Goal: Task Accomplishment & Management: Use online tool/utility

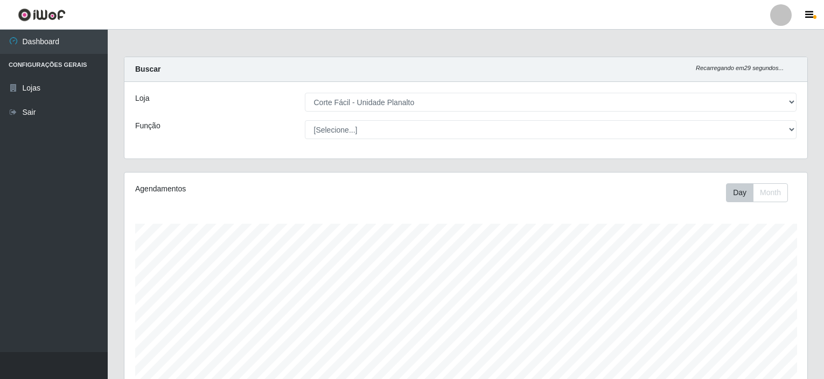
select select "202"
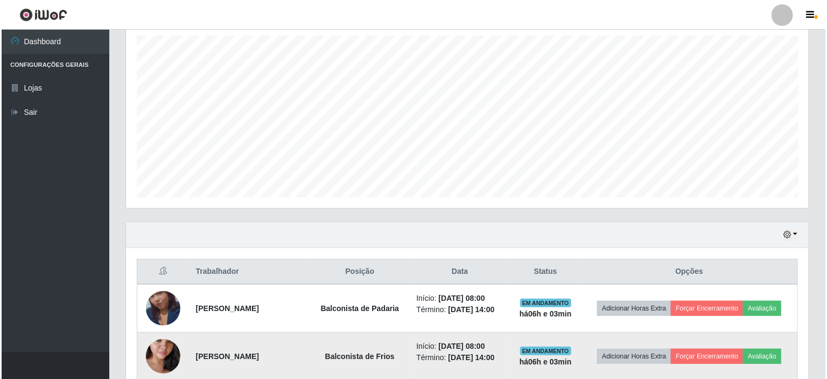
scroll to position [250, 0]
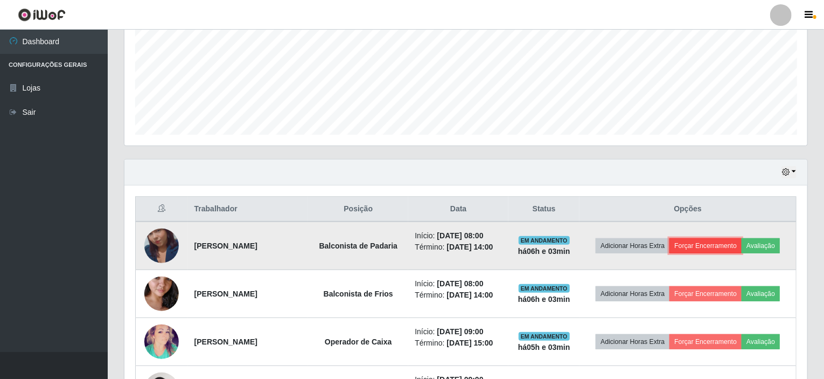
click at [710, 247] on button "Forçar Encerramento" at bounding box center [705, 245] width 72 height 15
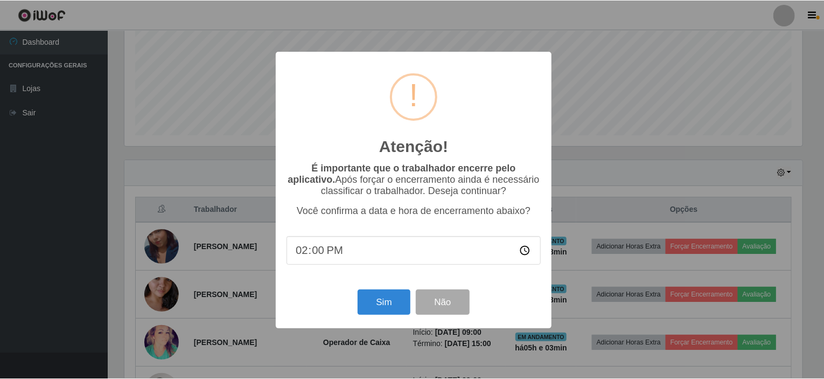
scroll to position [223, 678]
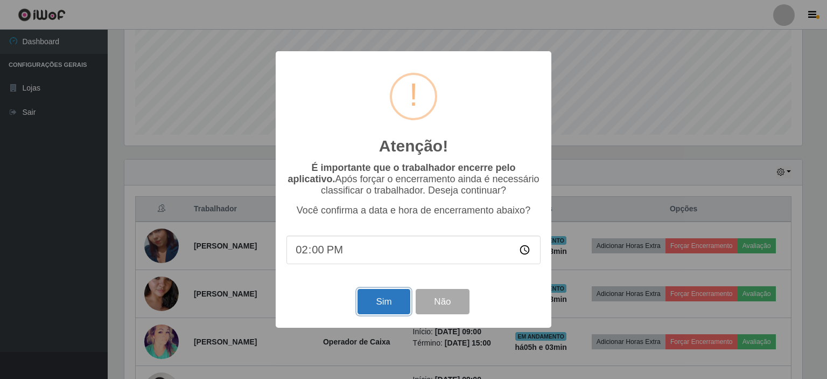
click at [375, 299] on button "Sim" at bounding box center [384, 301] width 52 height 25
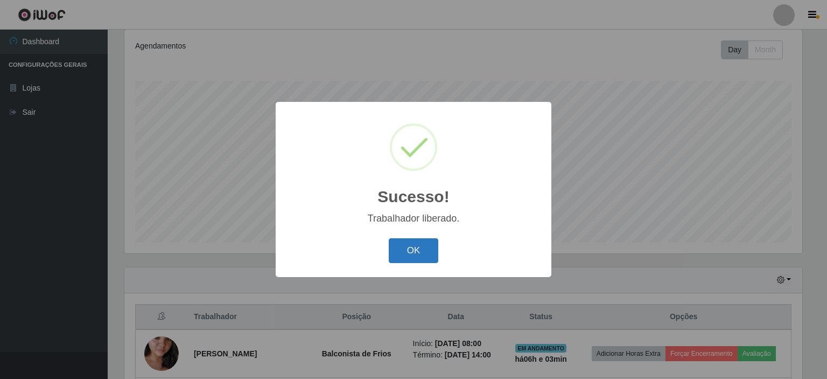
click at [405, 246] on button "OK" at bounding box center [414, 250] width 50 height 25
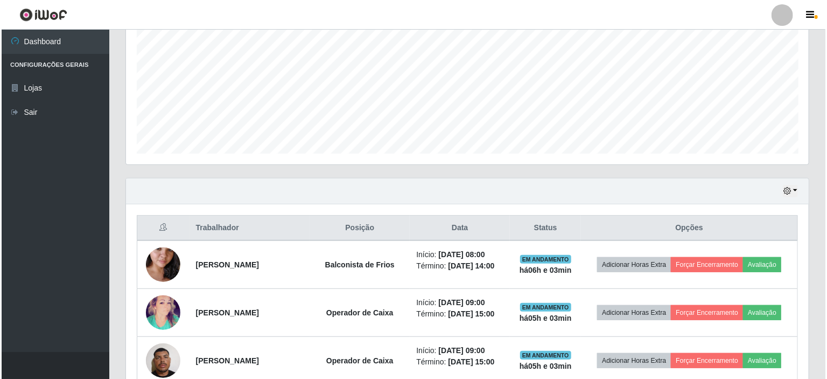
scroll to position [250, 0]
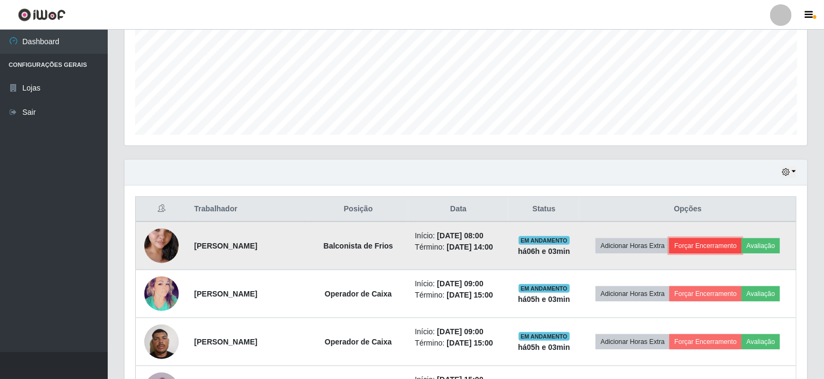
click at [697, 245] on button "Forçar Encerramento" at bounding box center [705, 245] width 72 height 15
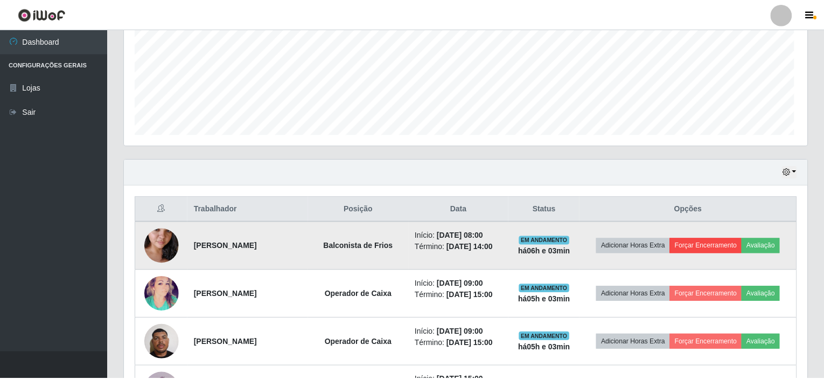
scroll to position [223, 678]
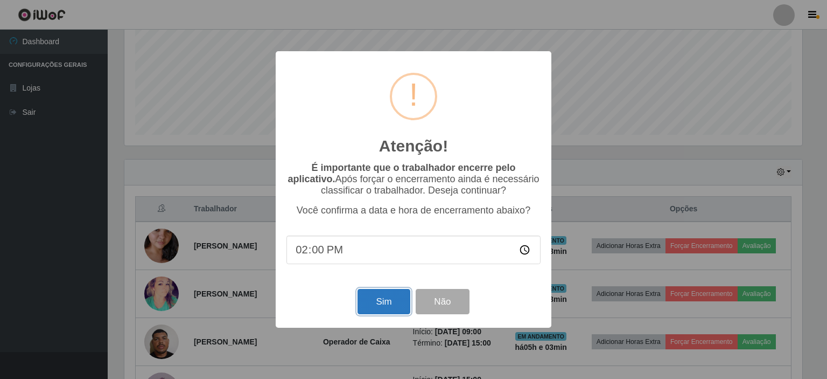
click at [380, 304] on button "Sim" at bounding box center [384, 301] width 52 height 25
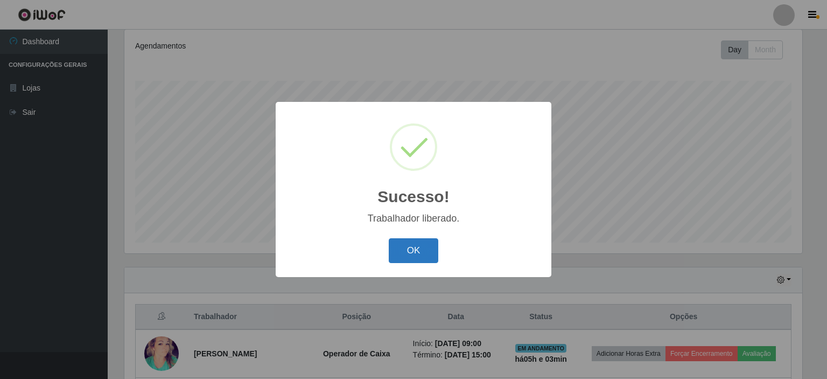
click at [417, 257] on button "OK" at bounding box center [414, 250] width 50 height 25
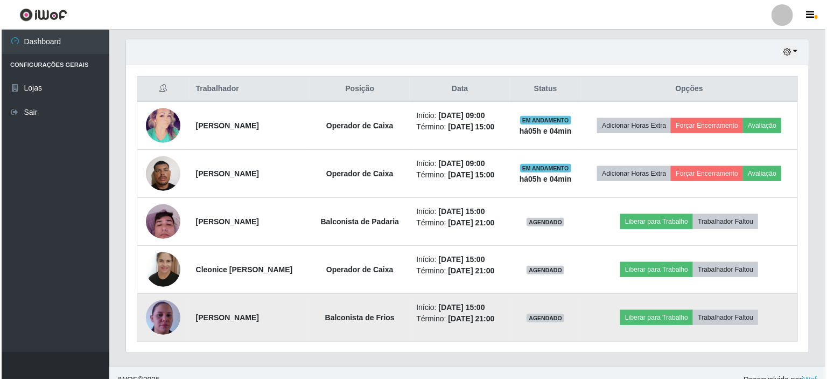
scroll to position [382, 0]
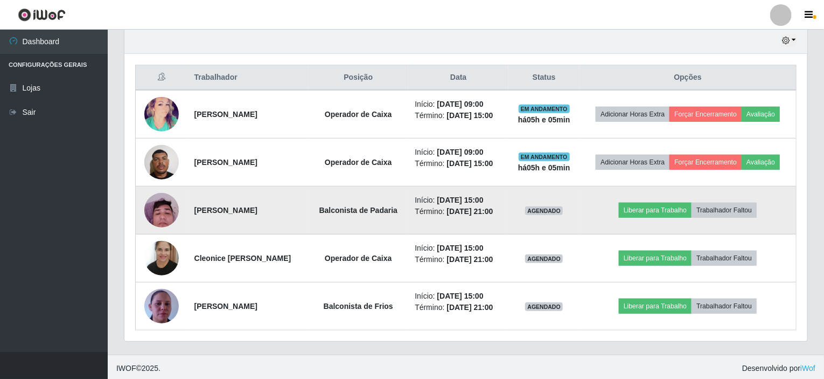
click at [159, 204] on img at bounding box center [161, 210] width 34 height 46
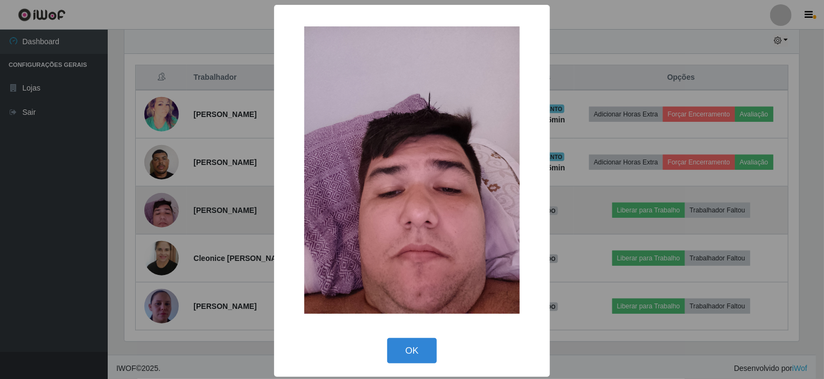
scroll to position [223, 678]
click at [159, 204] on div "× OK Cancel" at bounding box center [413, 189] width 827 height 379
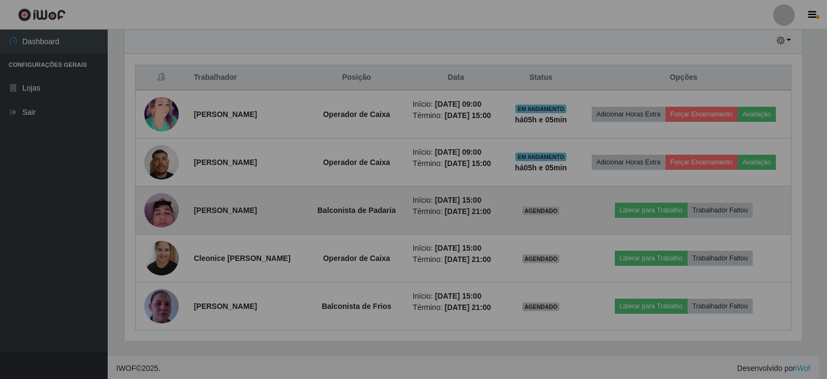
scroll to position [223, 683]
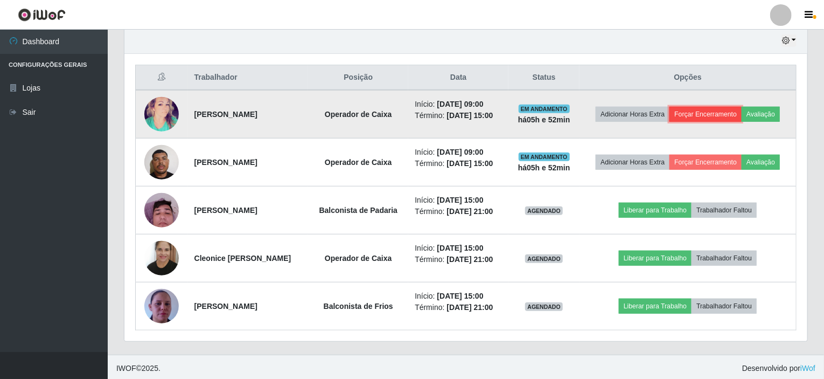
click at [696, 109] on button "Forçar Encerramento" at bounding box center [705, 114] width 72 height 15
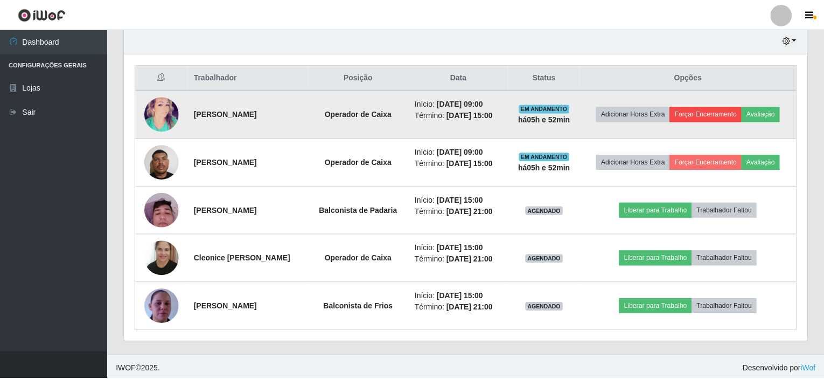
scroll to position [223, 678]
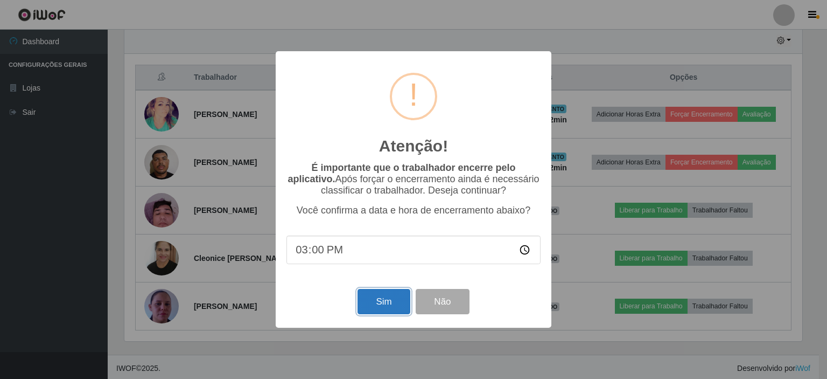
click at [387, 307] on button "Sim" at bounding box center [384, 301] width 52 height 25
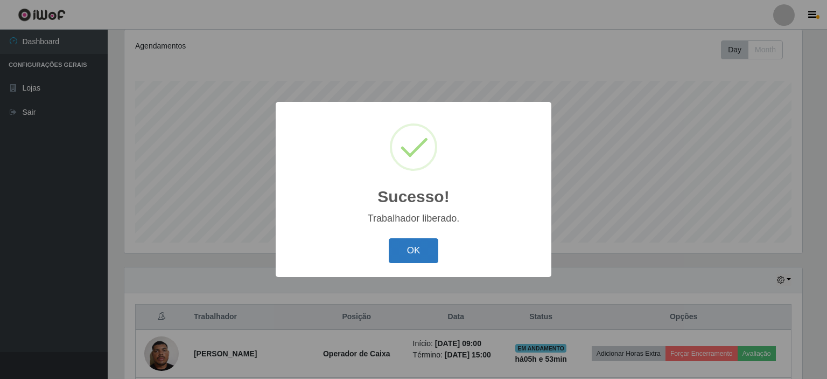
click at [427, 248] on button "OK" at bounding box center [414, 250] width 50 height 25
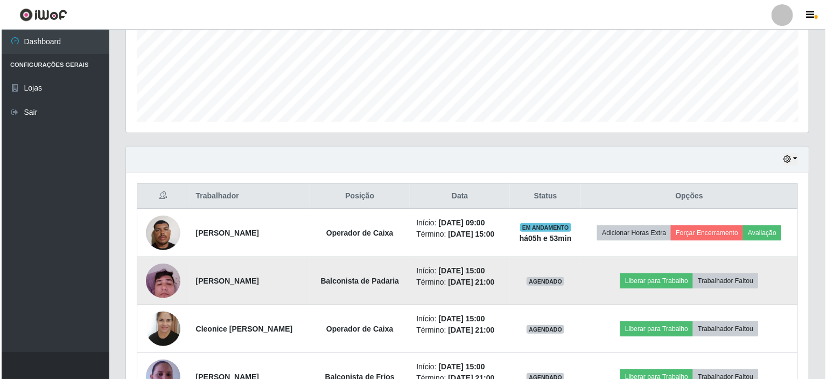
scroll to position [304, 0]
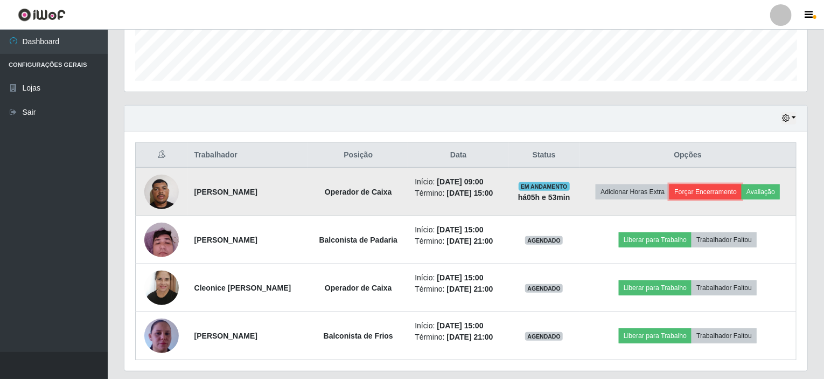
click at [699, 191] on button "Forçar Encerramento" at bounding box center [705, 191] width 72 height 15
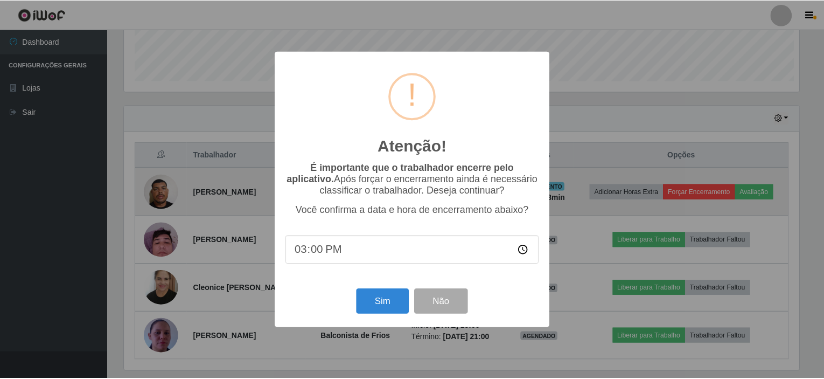
scroll to position [223, 678]
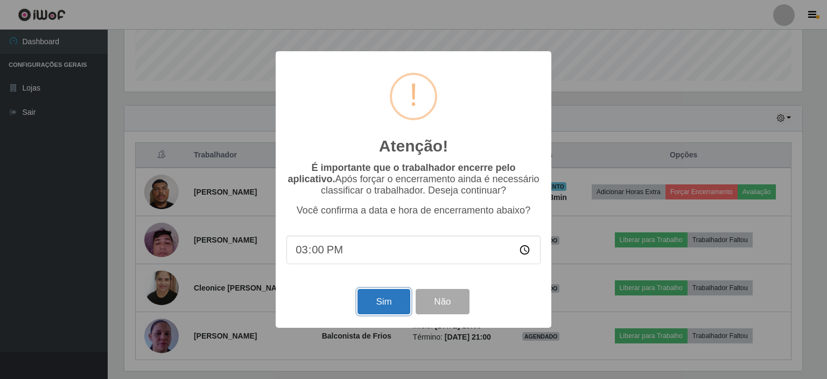
click at [396, 314] on button "Sim" at bounding box center [384, 301] width 52 height 25
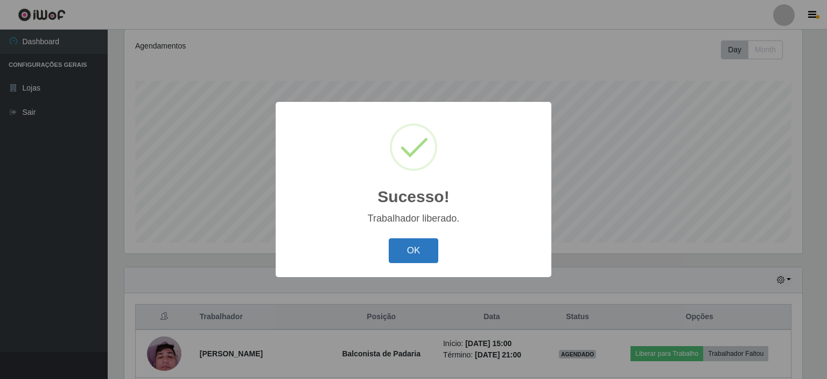
click at [398, 244] on button "OK" at bounding box center [414, 250] width 50 height 25
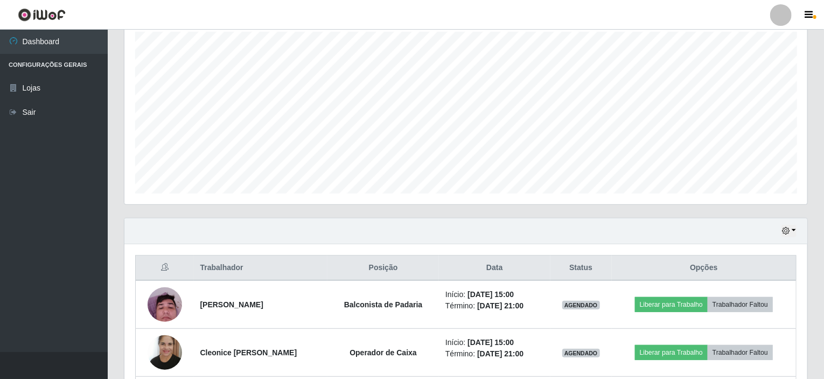
scroll to position [250, 0]
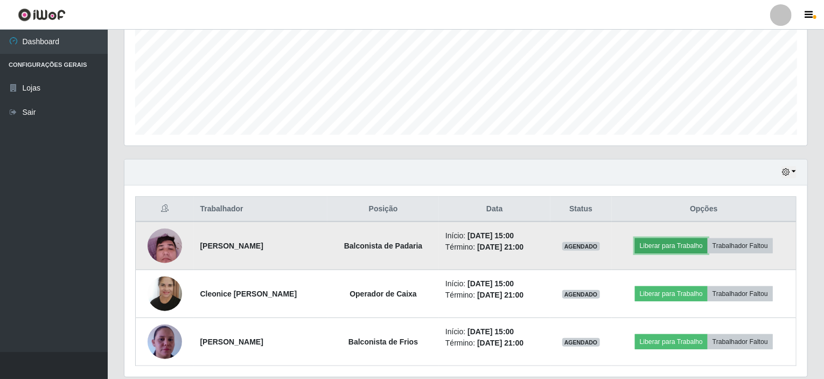
click at [665, 243] on button "Liberar para Trabalho" at bounding box center [671, 245] width 73 height 15
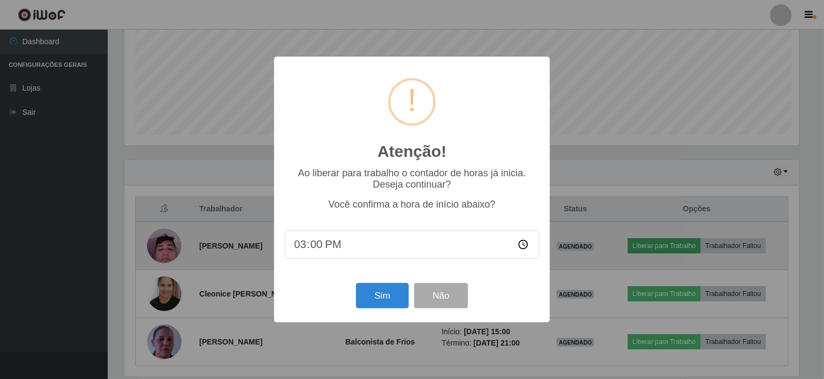
scroll to position [223, 678]
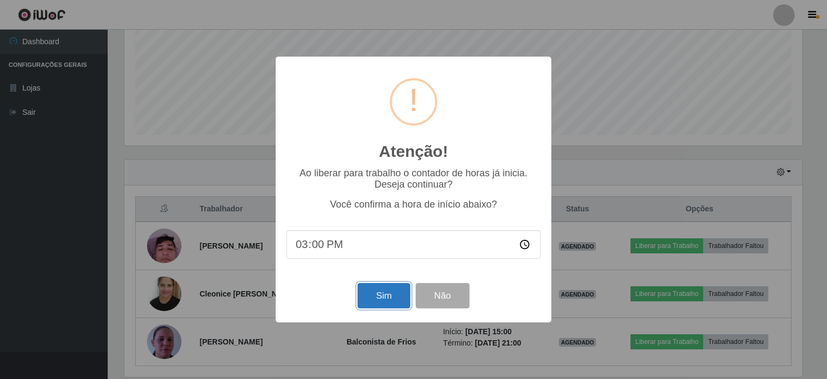
click at [392, 297] on button "Sim" at bounding box center [384, 295] width 52 height 25
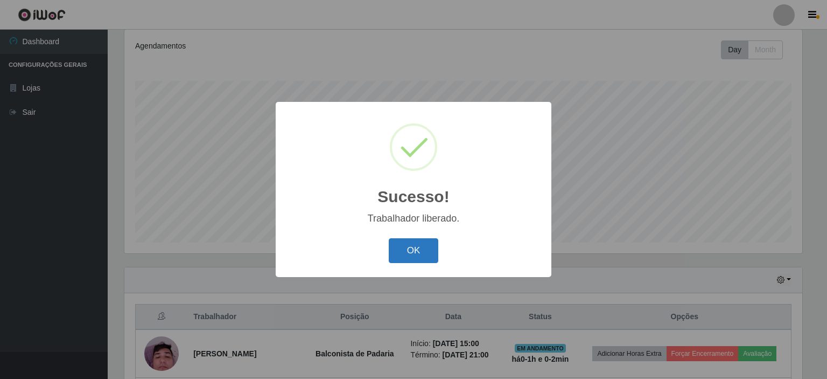
click at [419, 248] on button "OK" at bounding box center [414, 250] width 50 height 25
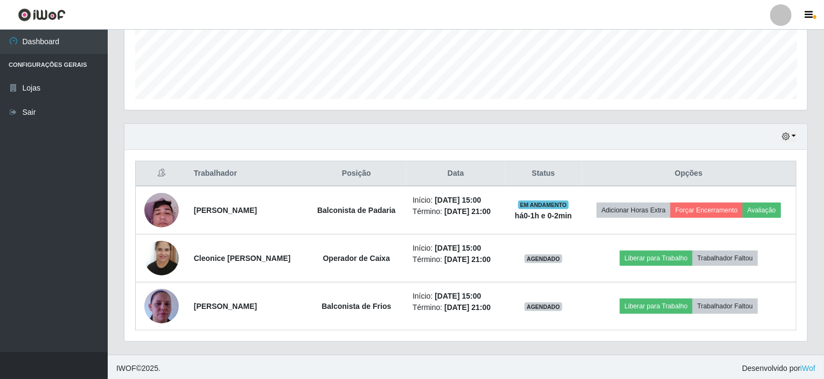
scroll to position [286, 0]
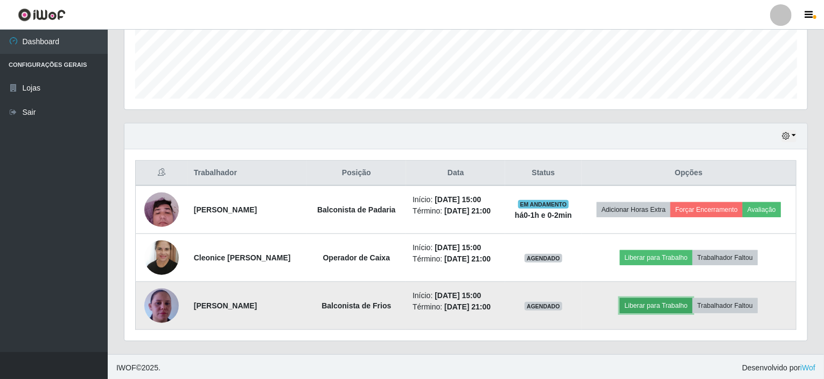
click at [668, 307] on button "Liberar para Trabalho" at bounding box center [656, 305] width 73 height 15
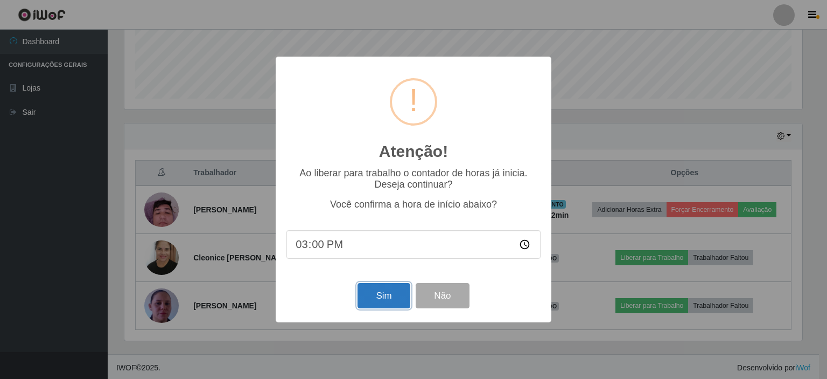
click at [390, 299] on button "Sim" at bounding box center [384, 295] width 52 height 25
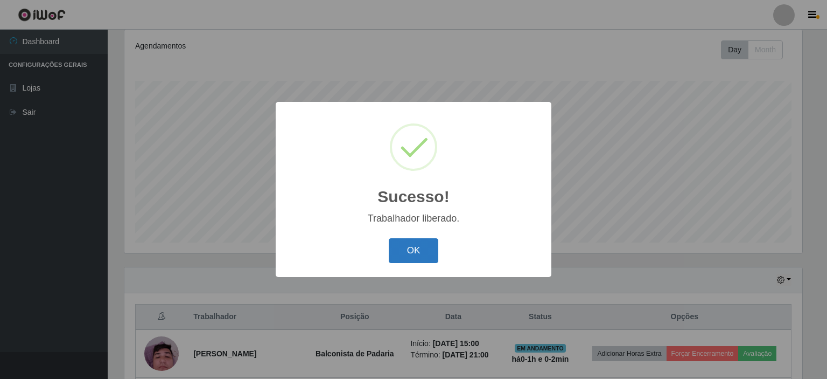
click at [428, 254] on button "OK" at bounding box center [414, 250] width 50 height 25
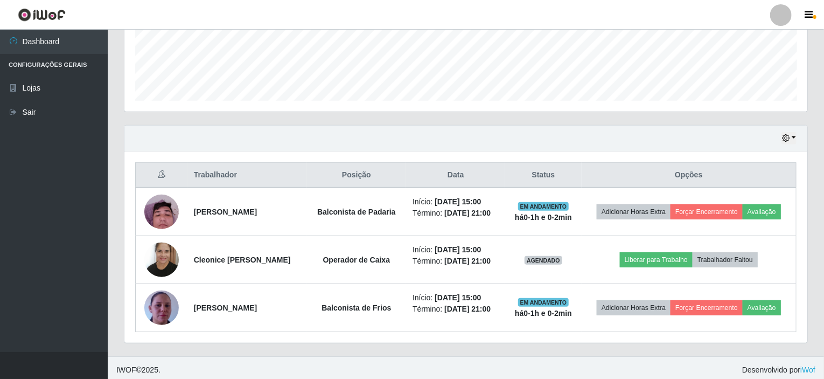
scroll to position [286, 0]
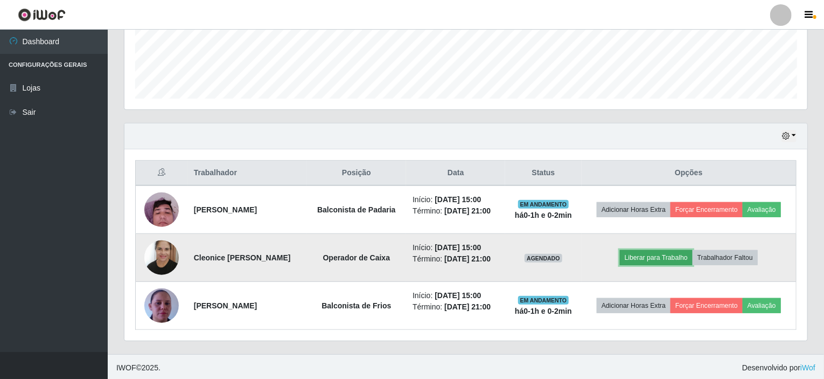
click at [648, 256] on button "Liberar para Trabalho" at bounding box center [656, 257] width 73 height 15
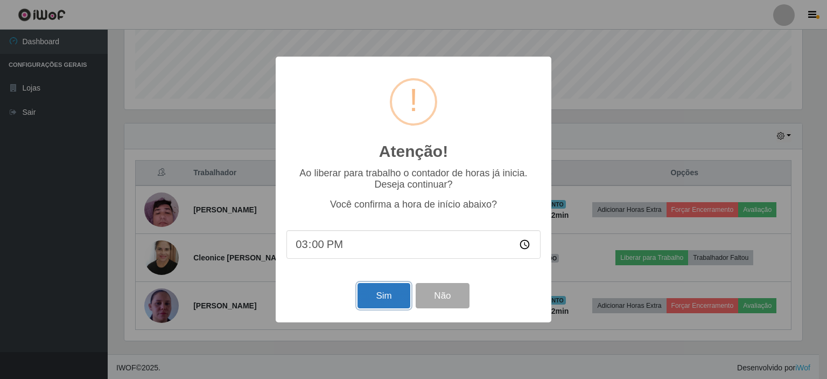
click at [403, 290] on button "Sim" at bounding box center [384, 295] width 52 height 25
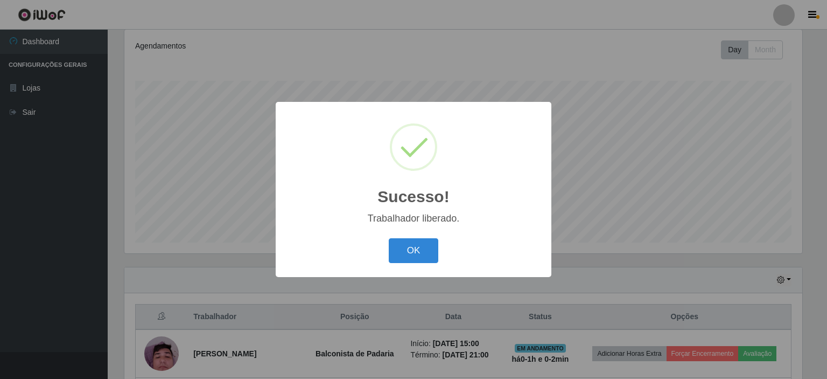
click at [424, 253] on button "OK" at bounding box center [414, 250] width 50 height 25
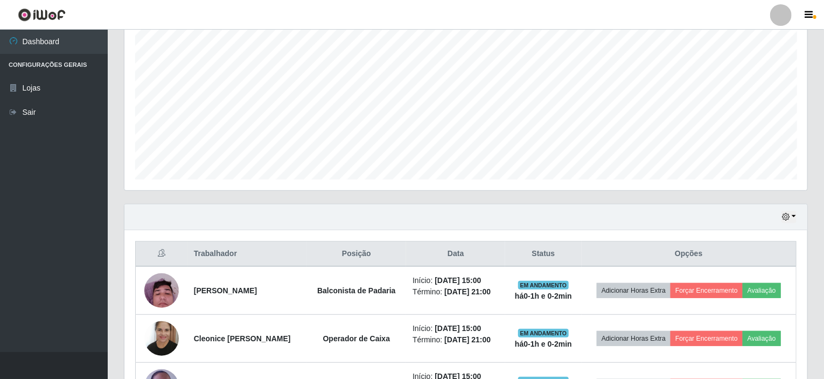
scroll to position [0, 0]
